Goal: Task Accomplishment & Management: Manage account settings

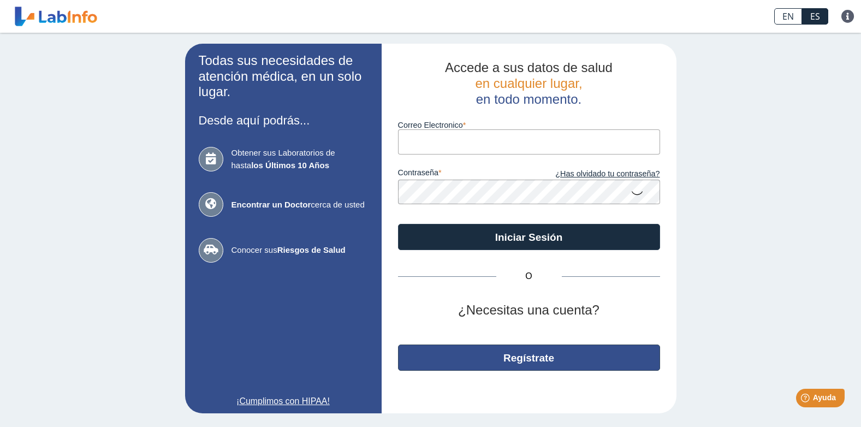
click at [508, 358] on button "Regístrate" at bounding box center [529, 357] width 262 height 26
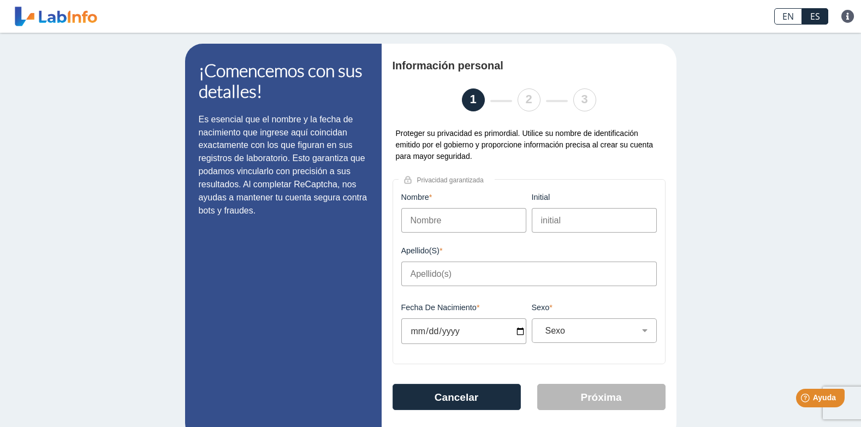
click at [433, 223] on input "Nombre" at bounding box center [463, 220] width 125 height 25
type input "Yanira"
click at [429, 277] on input "Apellido(s)" at bounding box center [528, 273] width 255 height 25
type input "Pérez Morales"
type input "1971-10-07"
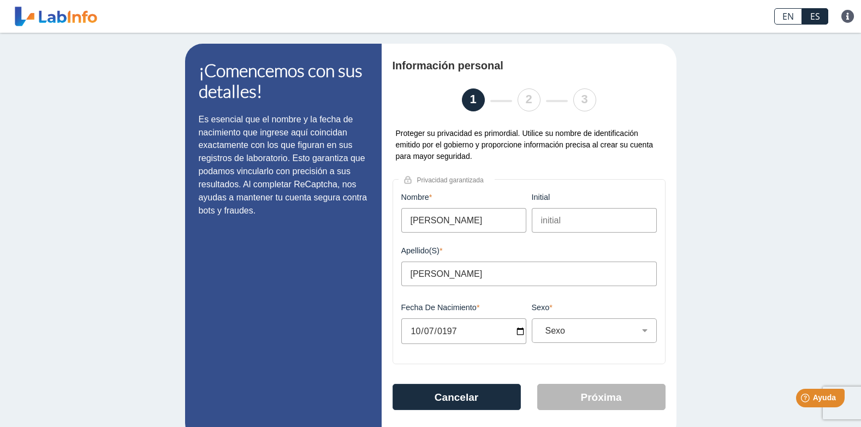
click at [406, 336] on input "1971-10-07" at bounding box center [463, 331] width 125 height 26
type input "1971-07-19"
select select "F"
click at [618, 397] on button "Próxima" at bounding box center [601, 397] width 128 height 26
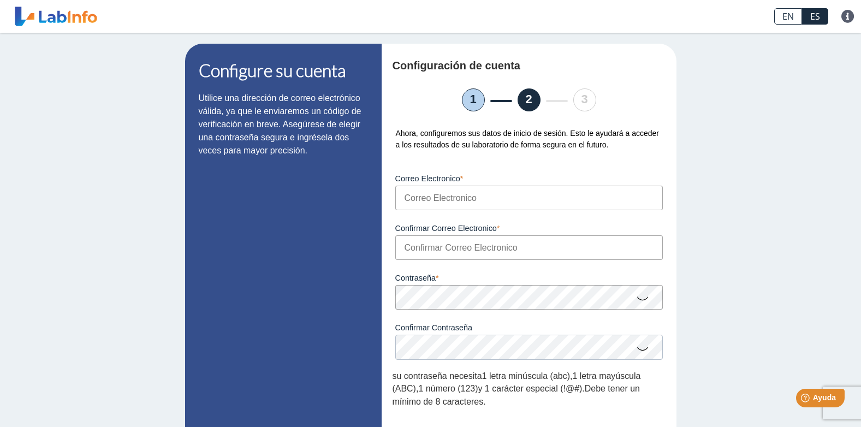
click at [478, 194] on input "Correo Electronico" at bounding box center [528, 198] width 267 height 25
type input "[EMAIL_ADDRESS][DOMAIN_NAME]"
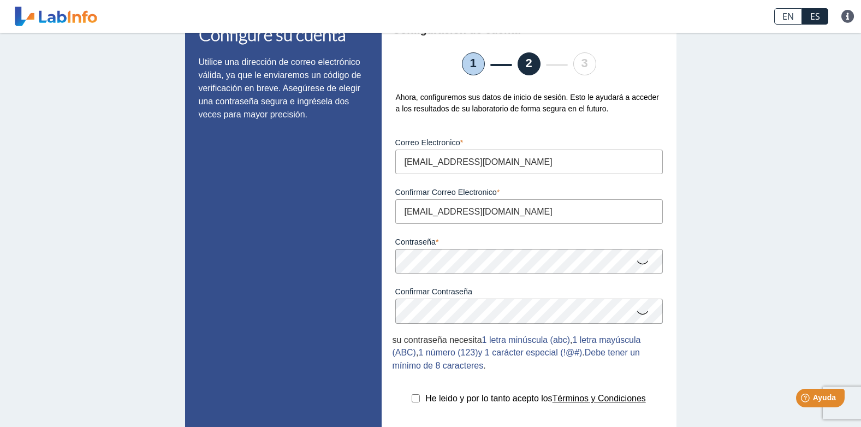
scroll to position [109, 0]
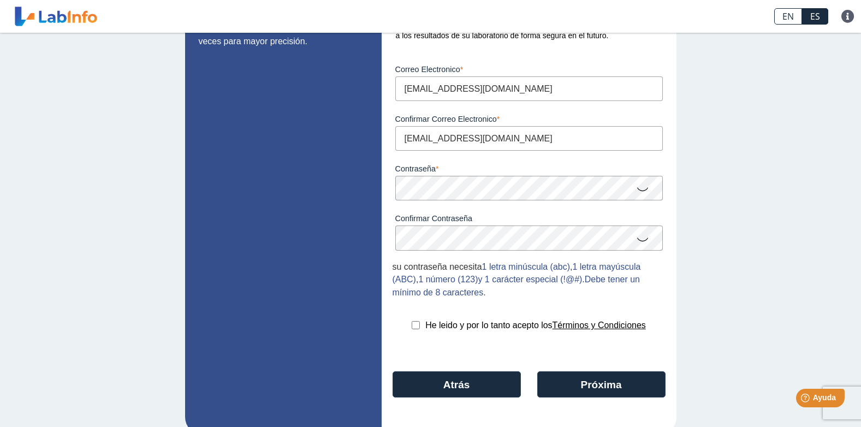
click at [412, 329] on input "checkbox" at bounding box center [416, 325] width 8 height 8
checkbox input "true"
click at [567, 389] on button "Próxima" at bounding box center [601, 384] width 128 height 26
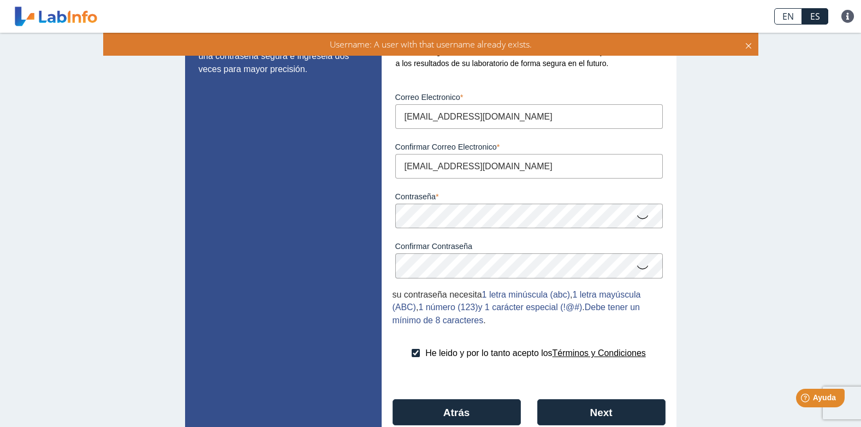
scroll to position [132, 0]
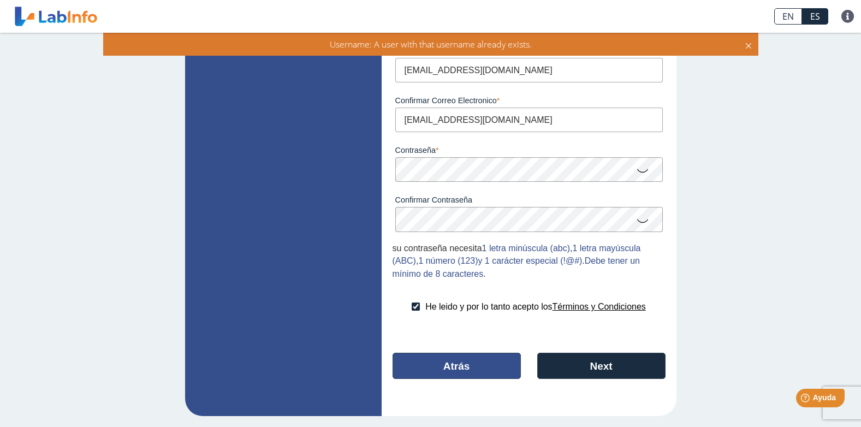
click at [449, 368] on button "Atrás" at bounding box center [456, 366] width 128 height 26
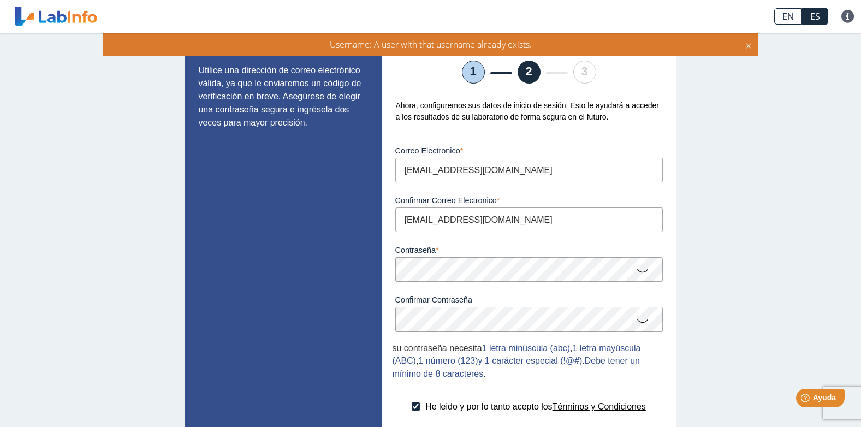
select select "F"
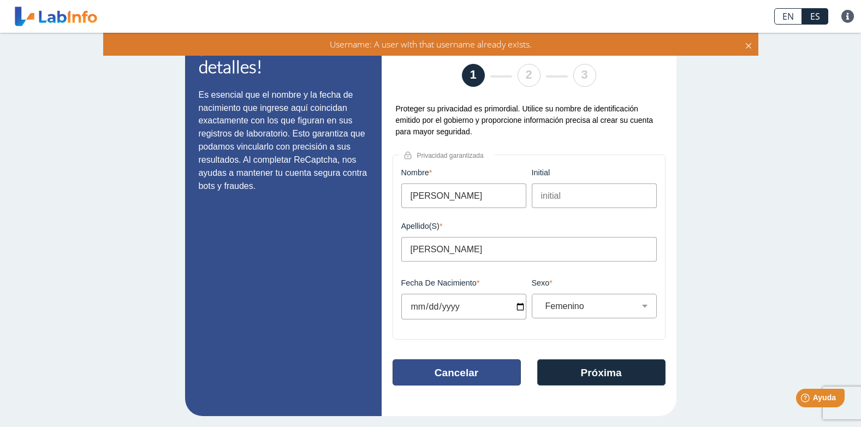
click at [446, 368] on button "Cancelar" at bounding box center [456, 372] width 128 height 26
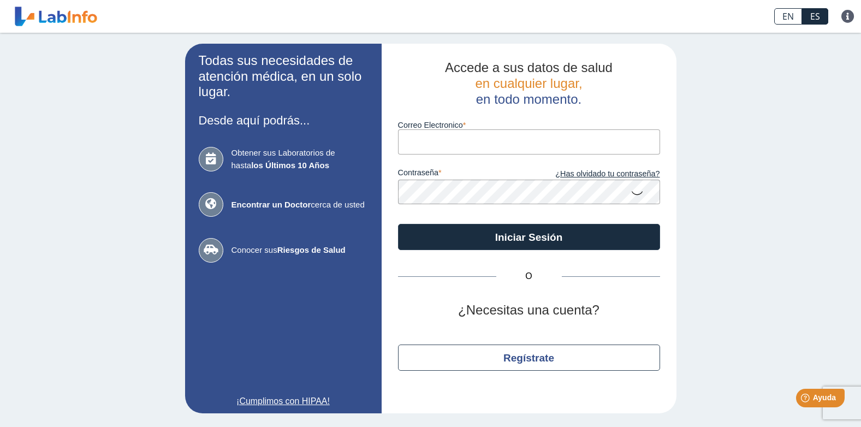
click at [446, 144] on input "Correo Electronico" at bounding box center [529, 141] width 262 height 25
type input "[EMAIL_ADDRESS][DOMAIN_NAME]"
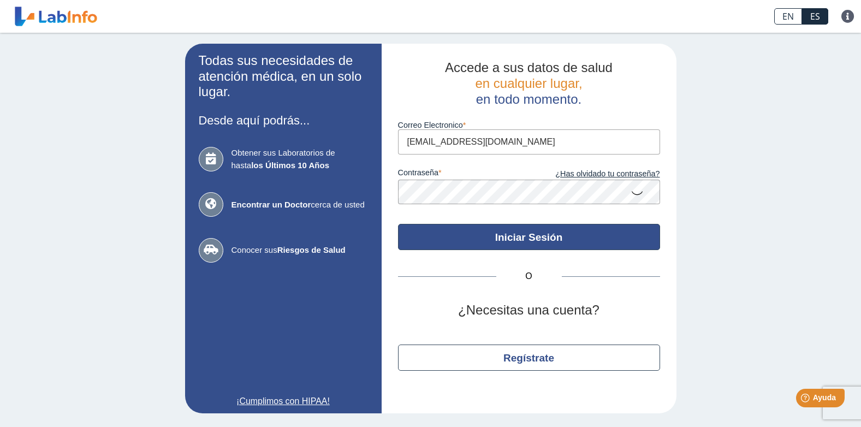
click at [570, 233] on button "Iniciar Sesión" at bounding box center [529, 237] width 262 height 26
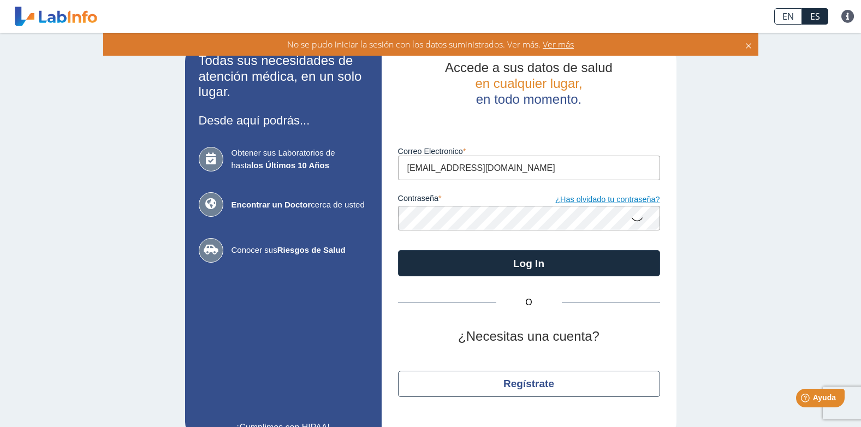
click at [598, 199] on link "¿Has olvidado tu contraseña?" at bounding box center [594, 200] width 131 height 12
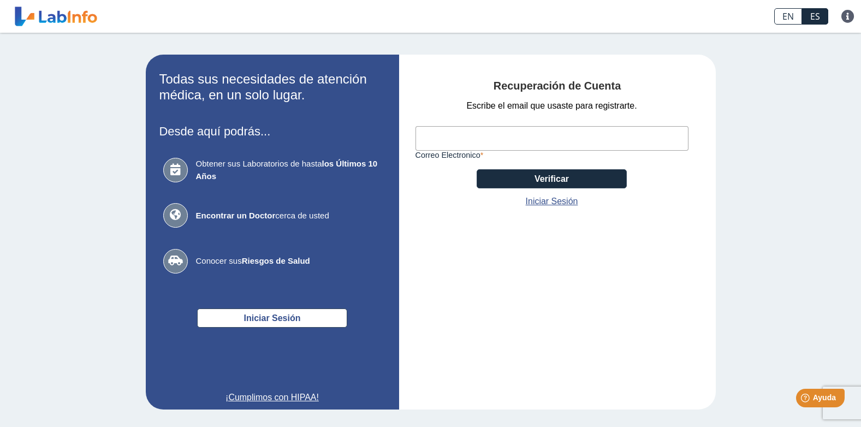
click at [478, 138] on input "Correo Electronico" at bounding box center [551, 138] width 273 height 25
type input "[EMAIL_ADDRESS][DOMAIN_NAME]"
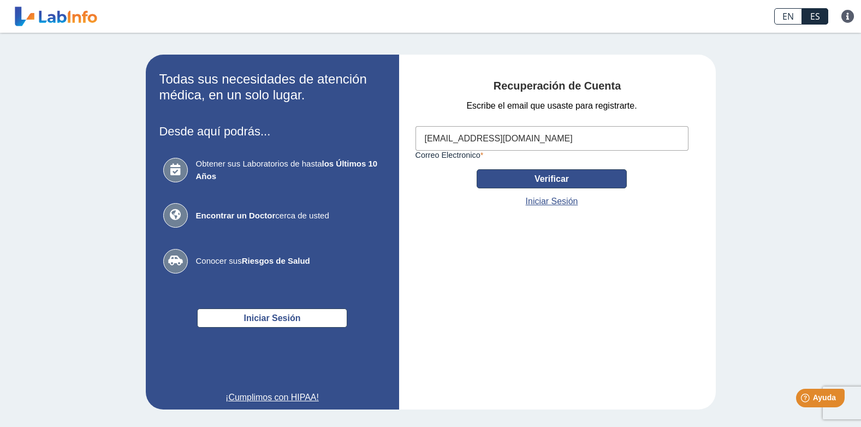
click at [538, 177] on button "Verificar" at bounding box center [552, 178] width 150 height 19
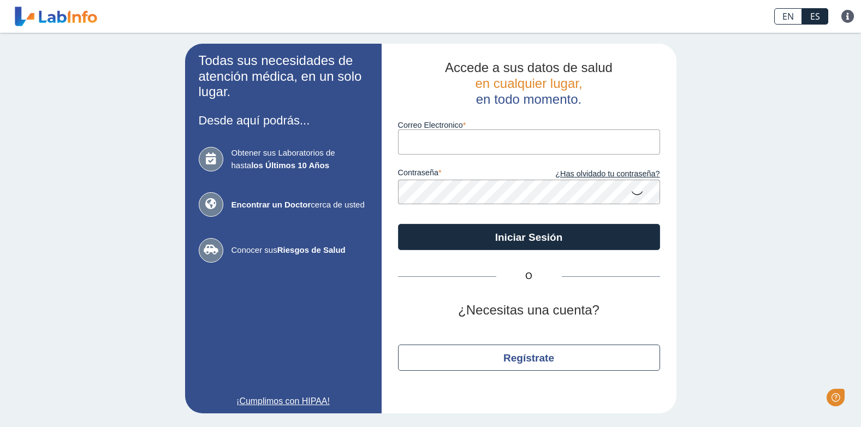
click at [427, 142] on input "Correo Electronico" at bounding box center [529, 141] width 262 height 25
type input "[EMAIL_ADDRESS][DOMAIN_NAME]"
click at [398, 224] on button "Iniciar Sesión" at bounding box center [529, 237] width 262 height 26
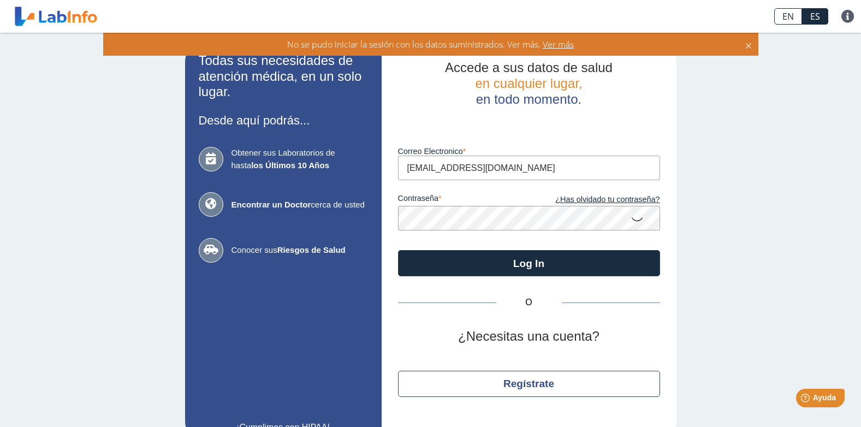
click at [398, 250] on button "Log In" at bounding box center [529, 263] width 262 height 26
click at [633, 220] on icon at bounding box center [636, 218] width 13 height 21
click at [331, 231] on app-login "Todas sus necesidades de atención médica, en un solo lugar. Desde aquí podrás..…" at bounding box center [430, 242] width 491 height 396
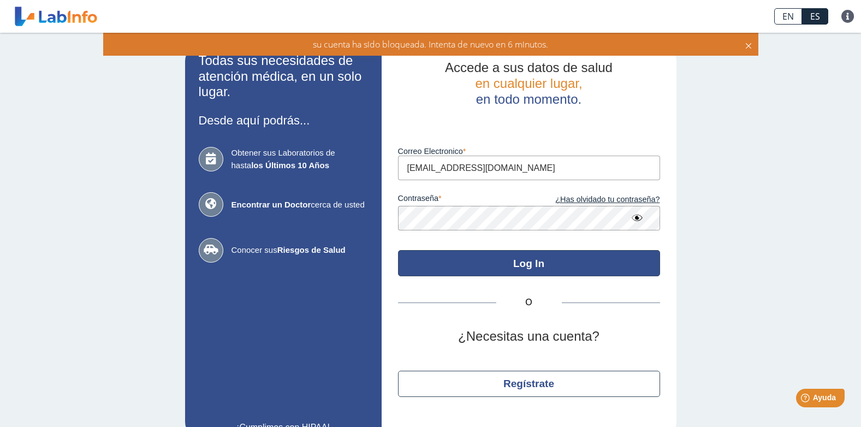
click at [439, 263] on button "Log In" at bounding box center [529, 263] width 262 height 26
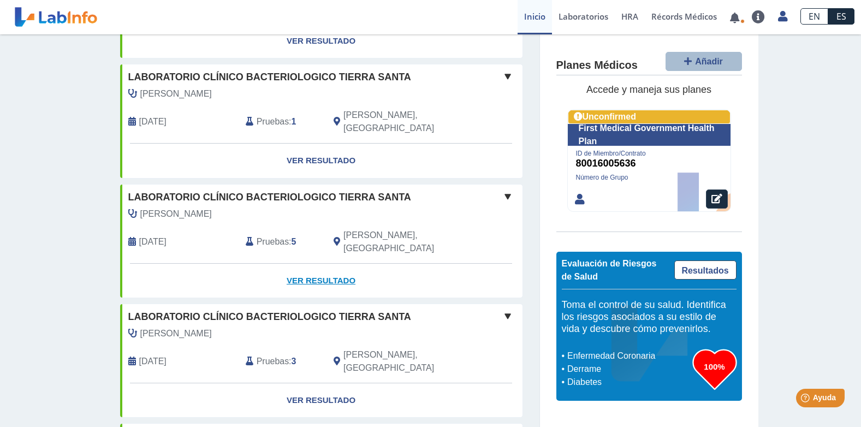
scroll to position [108, 0]
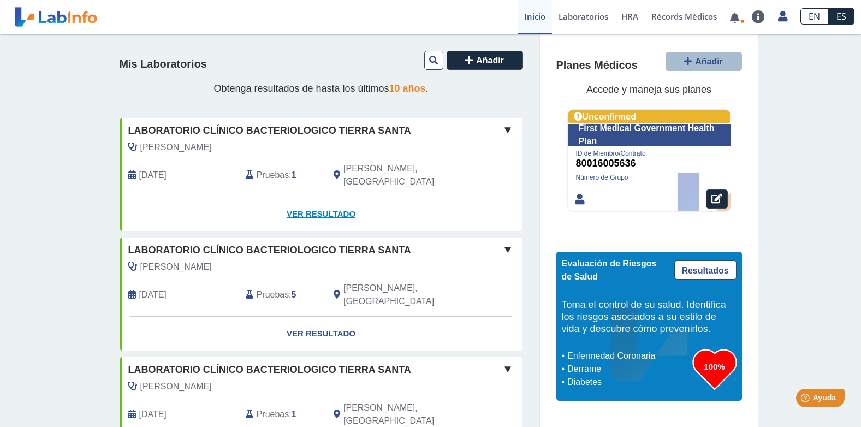
click at [315, 201] on link "Ver Resultado" at bounding box center [321, 214] width 402 height 34
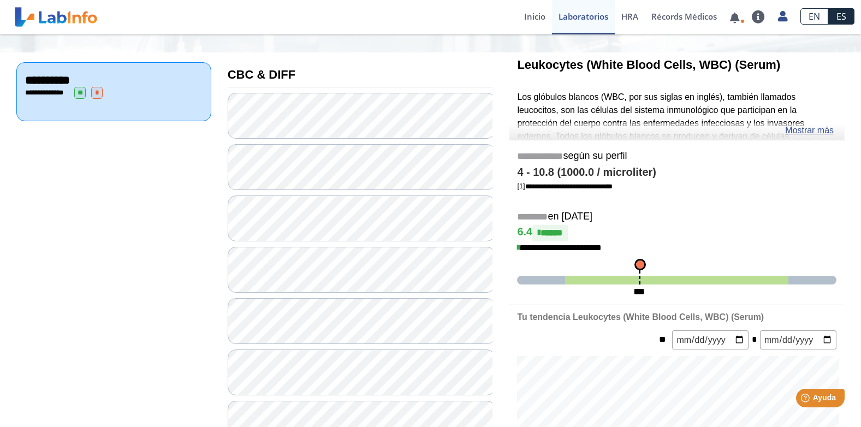
scroll to position [163, 0]
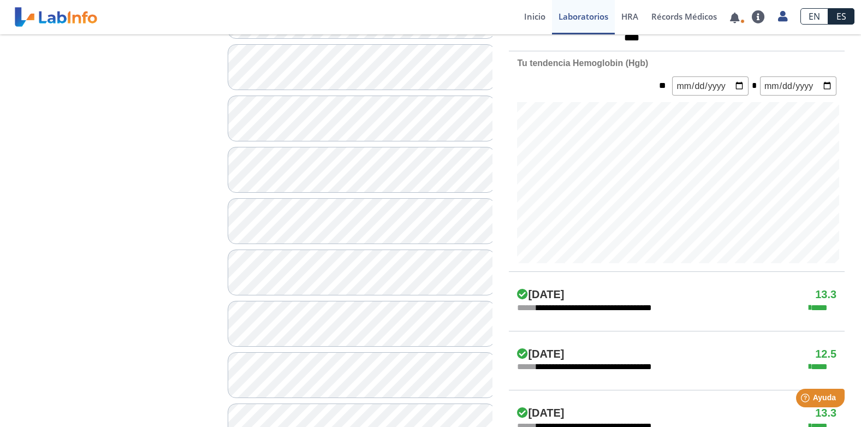
scroll to position [381, 0]
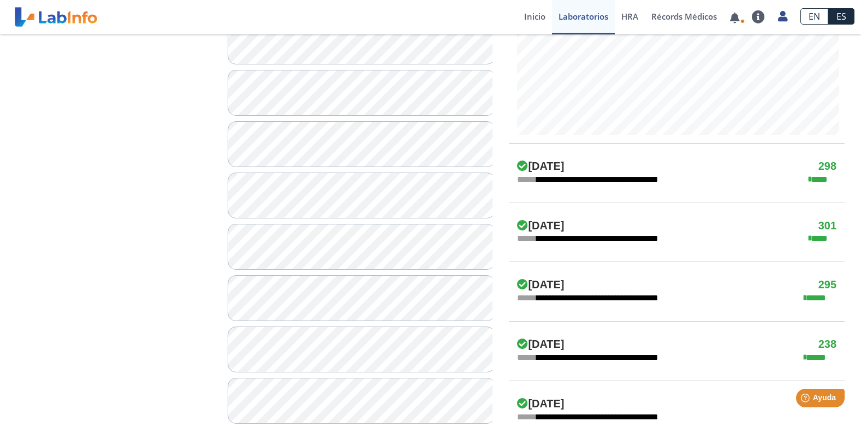
scroll to position [545, 0]
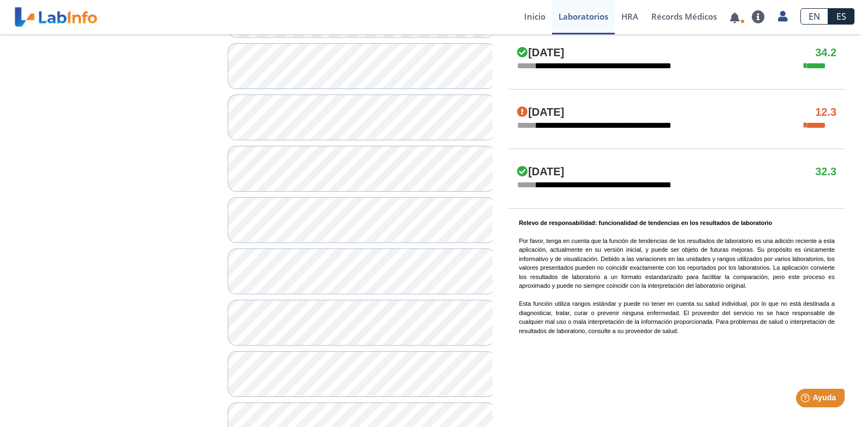
scroll to position [763, 0]
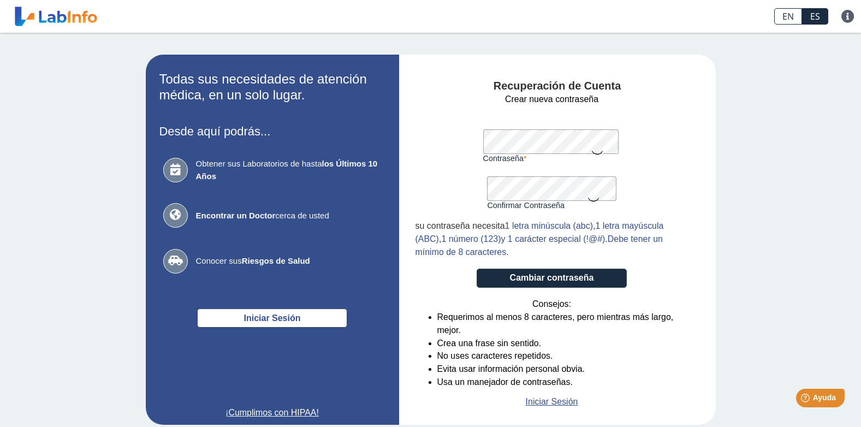
click at [594, 154] on icon at bounding box center [597, 151] width 13 height 21
click at [588, 203] on icon at bounding box center [593, 198] width 13 height 21
click at [554, 277] on button "Cambiar contraseña" at bounding box center [552, 278] width 150 height 19
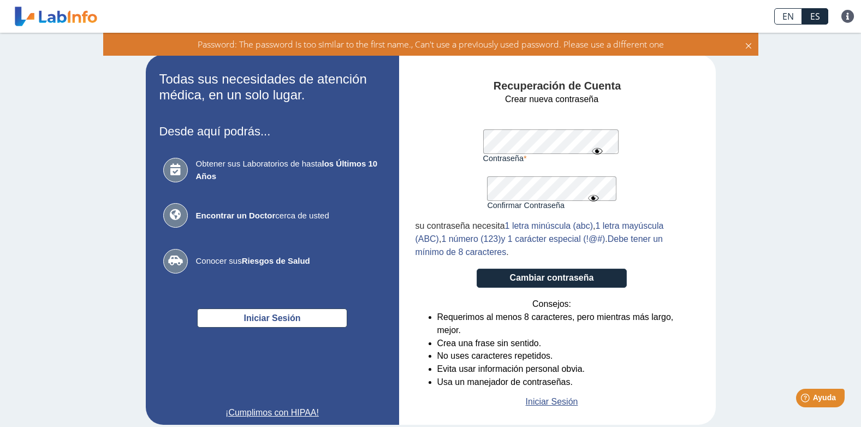
click at [467, 156] on form "Crear nueva contraseña Contraseña Una contraseña válida es requerida Confirmar …" at bounding box center [551, 250] width 273 height 315
click at [543, 277] on button "Cambiar contraseña" at bounding box center [552, 278] width 150 height 19
click at [471, 147] on form "Crear nueva contraseña Contraseña Una contraseña válida es requerida Confirmar …" at bounding box center [551, 250] width 273 height 315
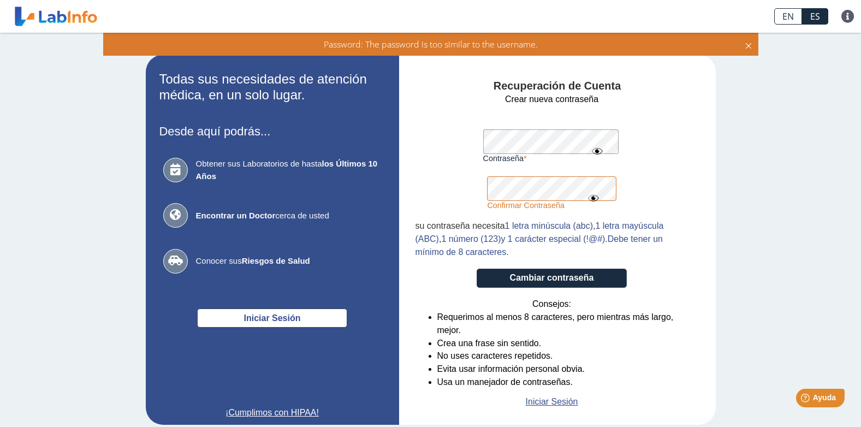
click at [440, 209] on form "Crear nueva contraseña Contraseña Una contraseña válida es requerida Confirmar …" at bounding box center [551, 250] width 273 height 315
click at [540, 279] on button "Cambiar contraseña" at bounding box center [552, 278] width 150 height 19
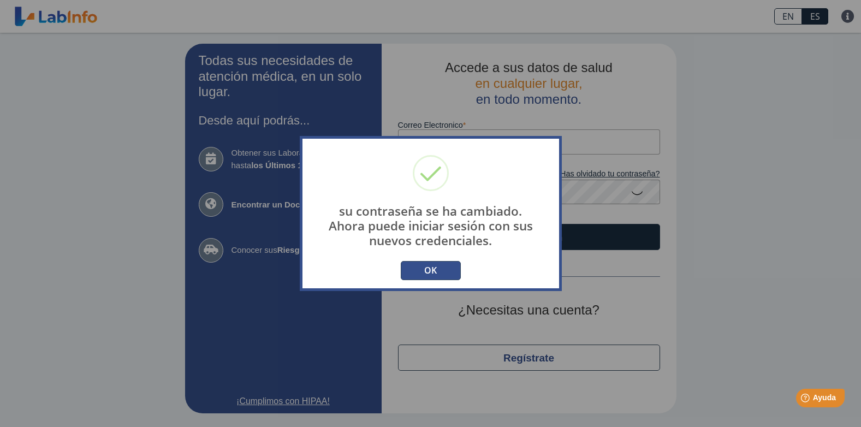
click at [426, 276] on button "OK" at bounding box center [431, 270] width 60 height 19
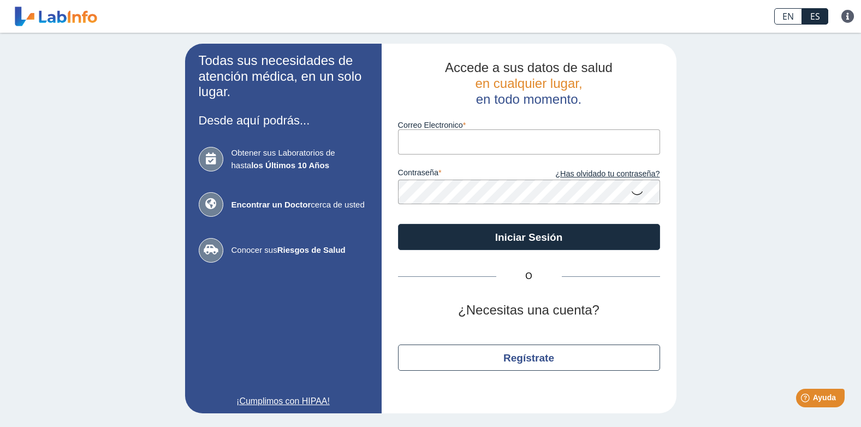
click at [457, 138] on input "Correo Electronico" at bounding box center [529, 141] width 262 height 25
type input "[EMAIL_ADDRESS][DOMAIN_NAME]"
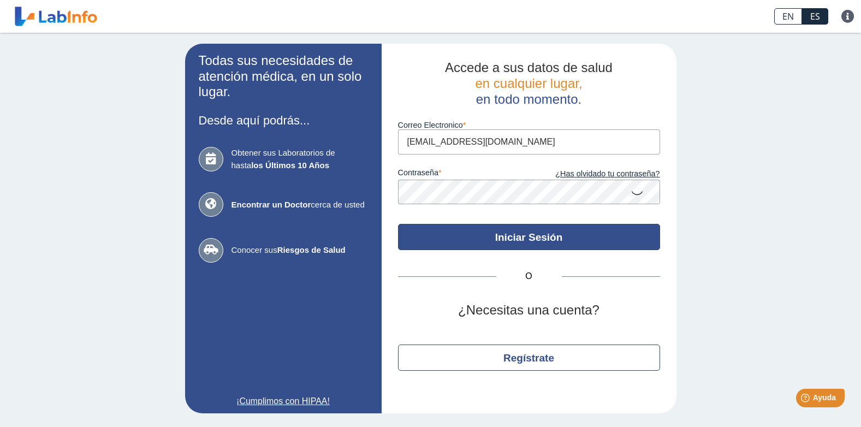
click at [561, 238] on button "Iniciar Sesión" at bounding box center [529, 237] width 262 height 26
